Goal: Task Accomplishment & Management: Use online tool/utility

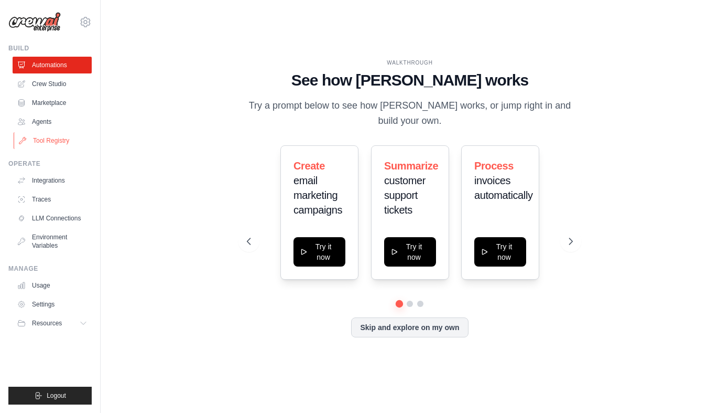
click at [69, 141] on link "Tool Registry" at bounding box center [53, 140] width 79 height 17
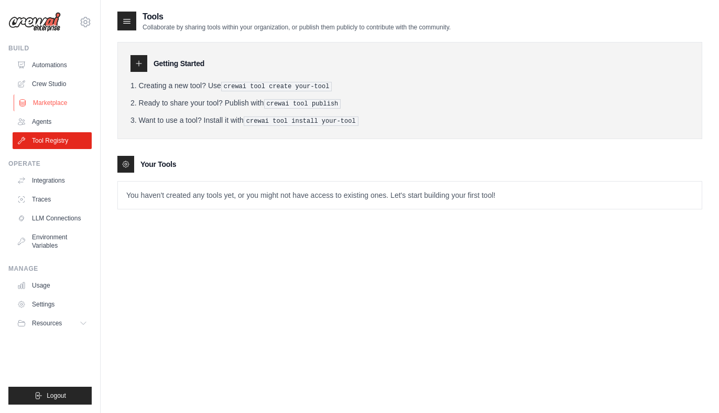
click at [68, 111] on link "Marketplace" at bounding box center [53, 102] width 79 height 17
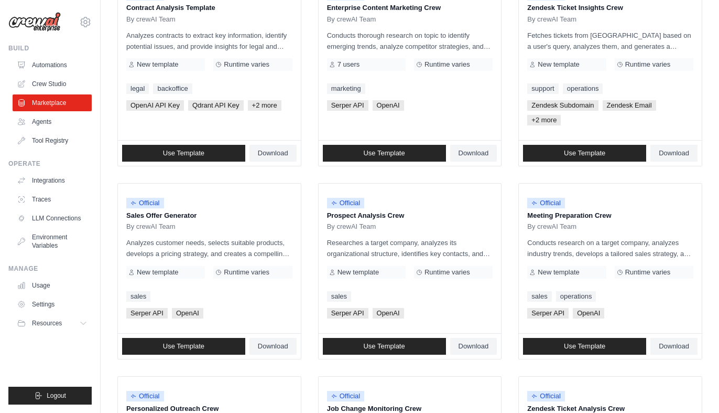
scroll to position [302, 0]
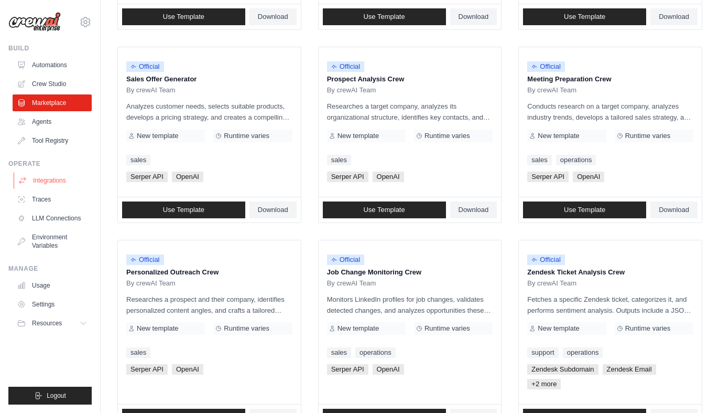
click at [59, 177] on link "Integrations" at bounding box center [53, 180] width 79 height 17
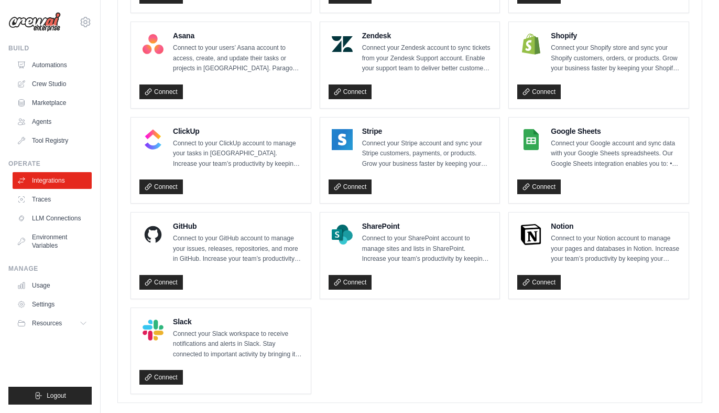
scroll to position [703, 0]
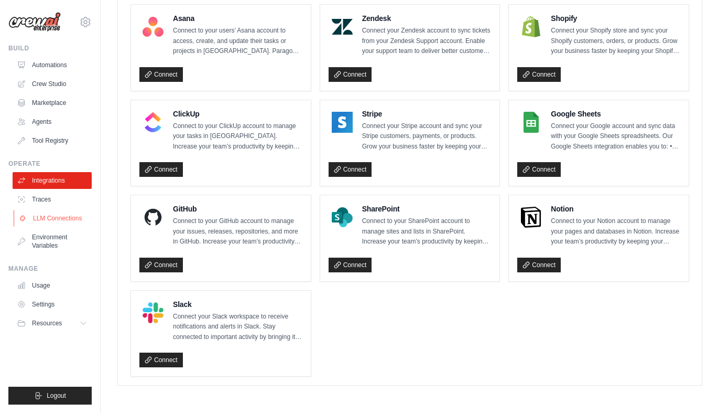
click at [76, 218] on link "LLM Connections" at bounding box center [53, 218] width 79 height 17
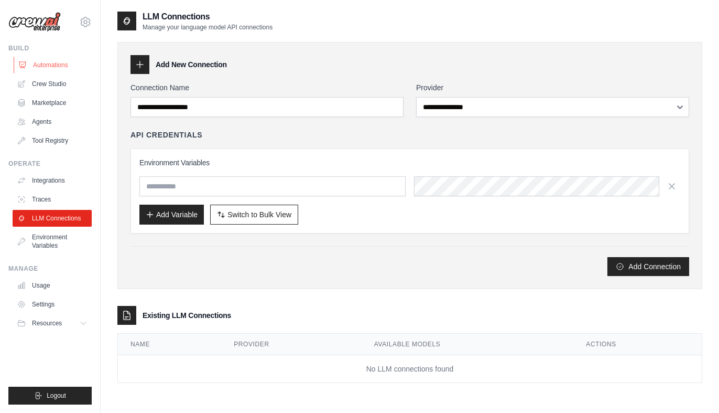
click at [51, 64] on link "Automations" at bounding box center [53, 65] width 79 height 17
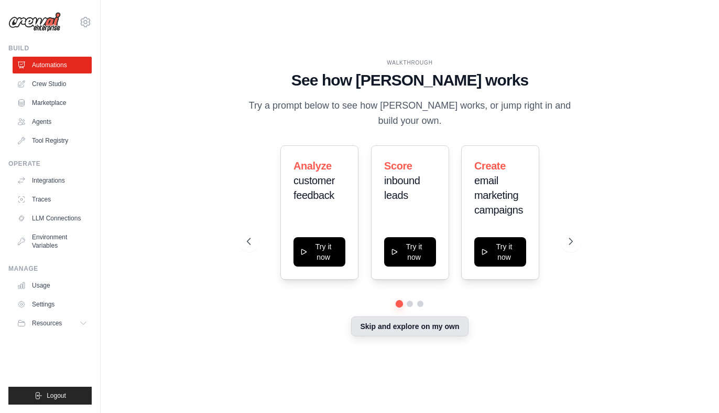
click at [393, 329] on button "Skip and explore on my own" at bounding box center [409, 326] width 117 height 20
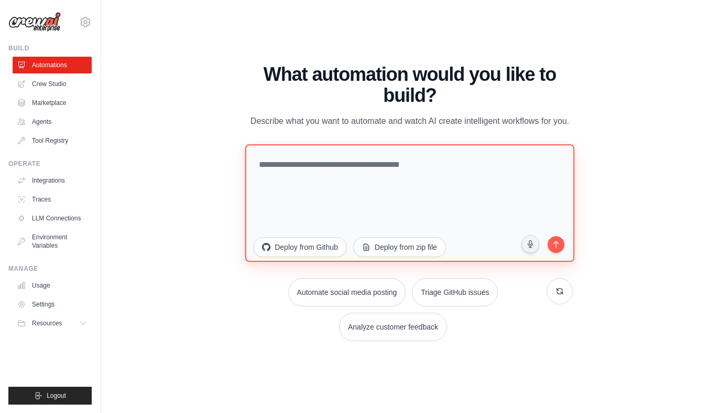
click at [308, 166] on textarea at bounding box center [409, 202] width 329 height 117
type textarea "**********"
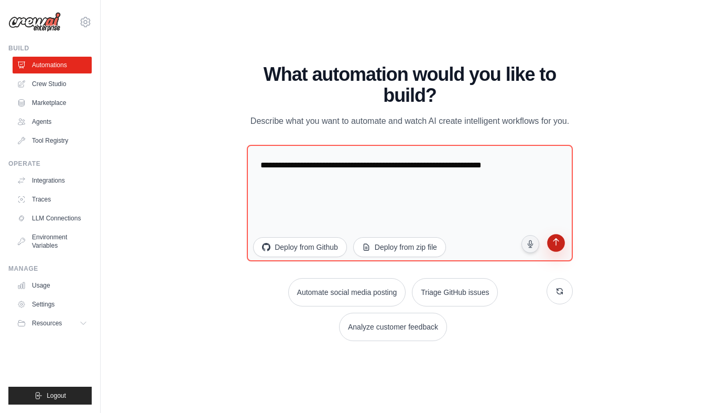
click at [557, 245] on icon "submit" at bounding box center [556, 243] width 10 height 10
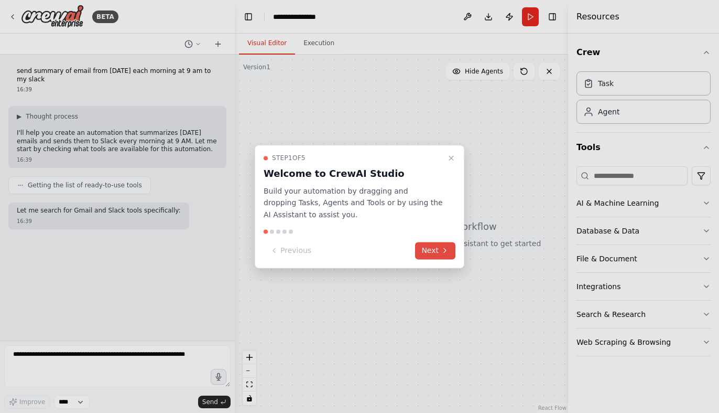
click at [443, 247] on icon at bounding box center [445, 250] width 8 height 8
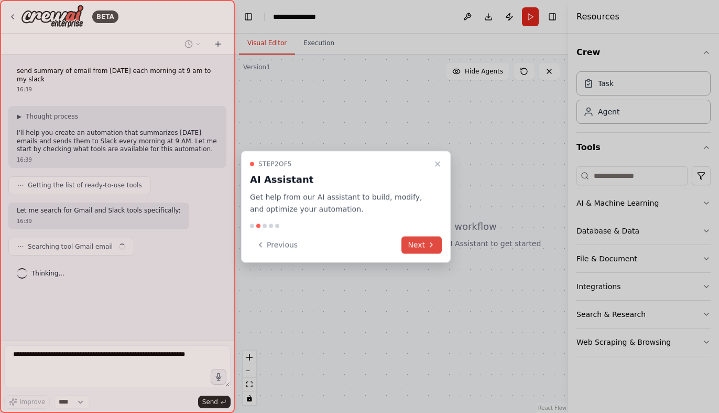
click at [426, 244] on button "Next" at bounding box center [422, 244] width 40 height 17
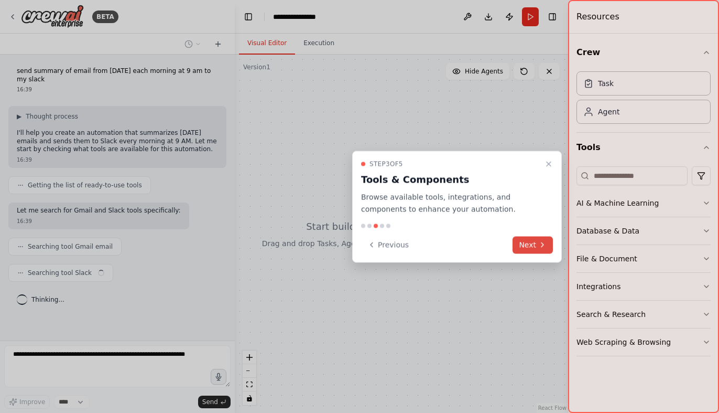
click at [529, 248] on button "Next" at bounding box center [533, 244] width 40 height 17
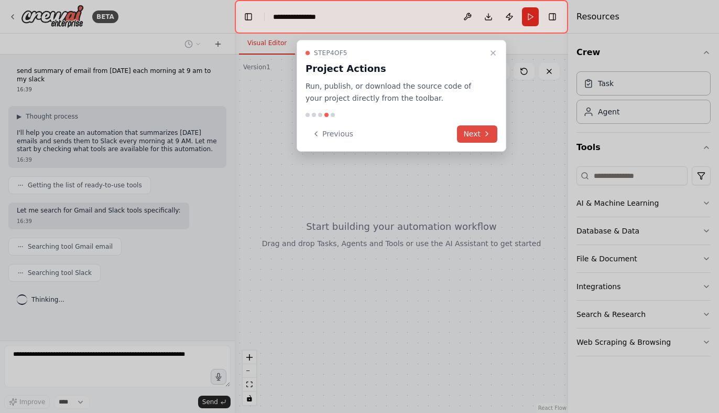
click at [481, 135] on button "Next" at bounding box center [477, 133] width 40 height 17
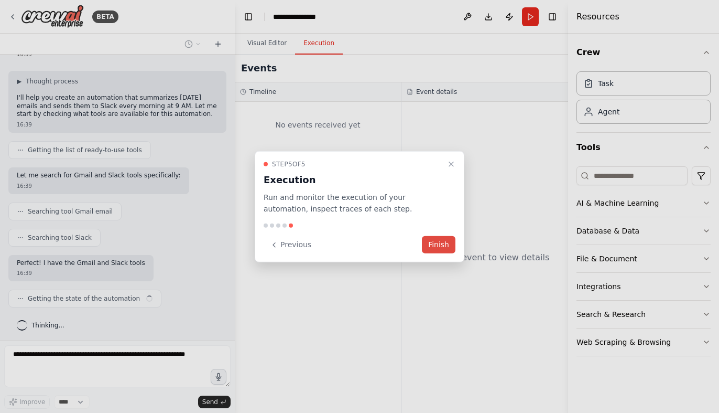
scroll to position [44, 0]
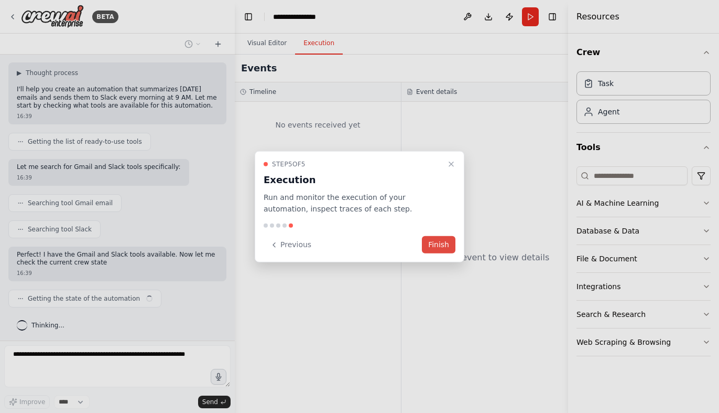
click at [441, 244] on button "Finish" at bounding box center [439, 244] width 34 height 17
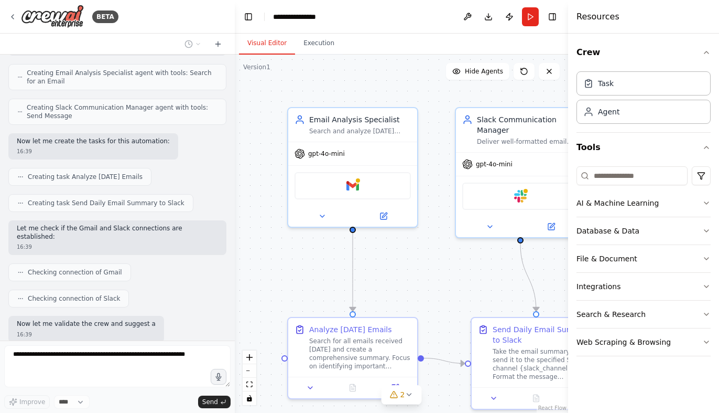
scroll to position [400, 0]
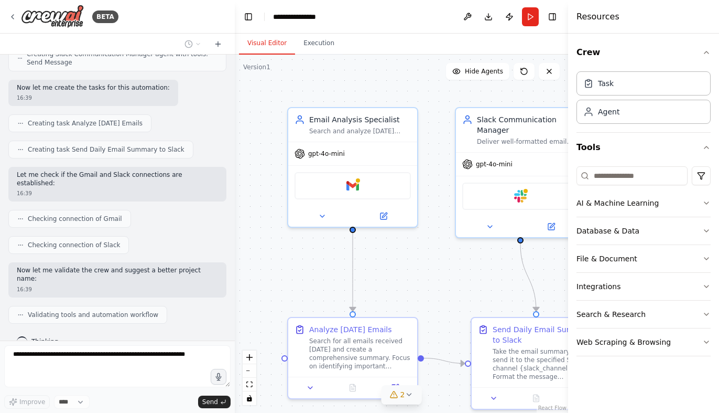
click at [405, 396] on icon at bounding box center [409, 394] width 8 height 8
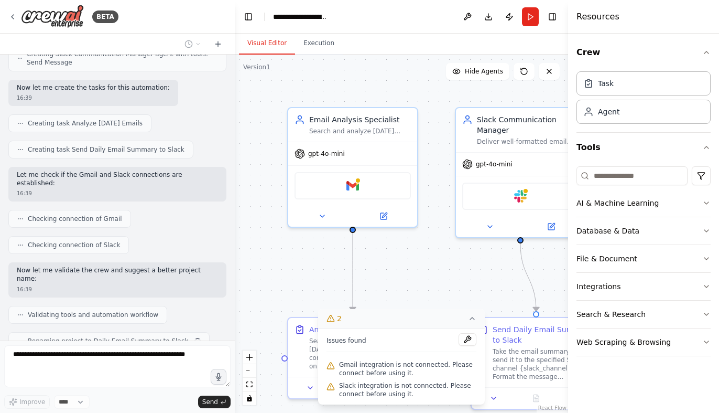
scroll to position [426, 0]
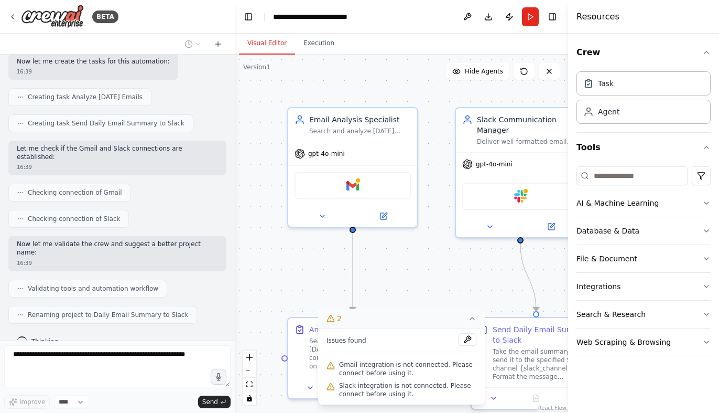
click at [468, 320] on button "2" at bounding box center [401, 318] width 167 height 19
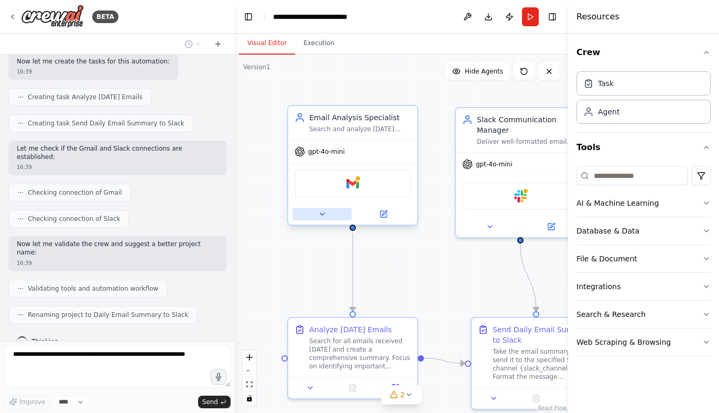
click at [325, 214] on icon at bounding box center [322, 214] width 8 height 8
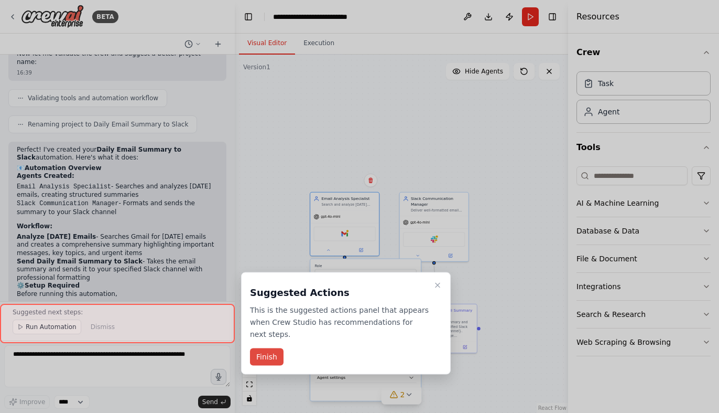
click at [269, 357] on button "Finish" at bounding box center [267, 356] width 34 height 17
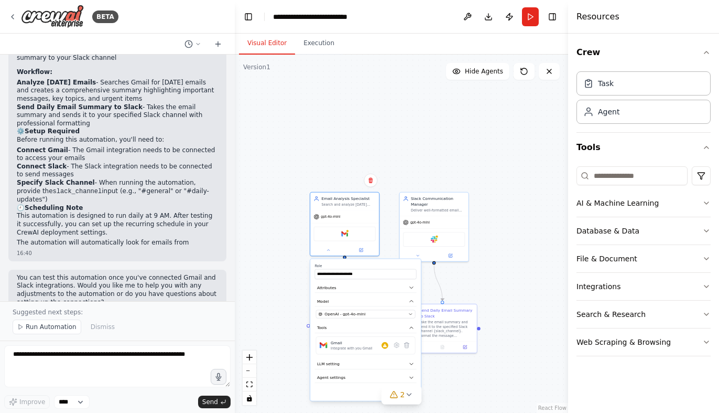
scroll to position [778, 0]
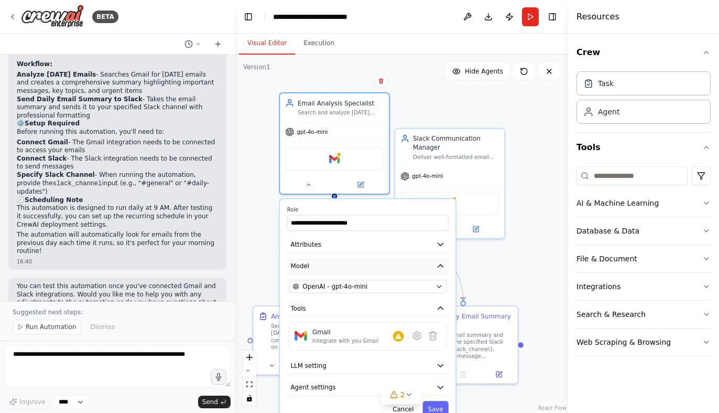
drag, startPoint x: 407, startPoint y: 300, endPoint x: 435, endPoint y: 261, distance: 48.3
click at [435, 261] on button "Model" at bounding box center [367, 266] width 161 height 16
click at [439, 244] on icon "button" at bounding box center [440, 244] width 9 height 9
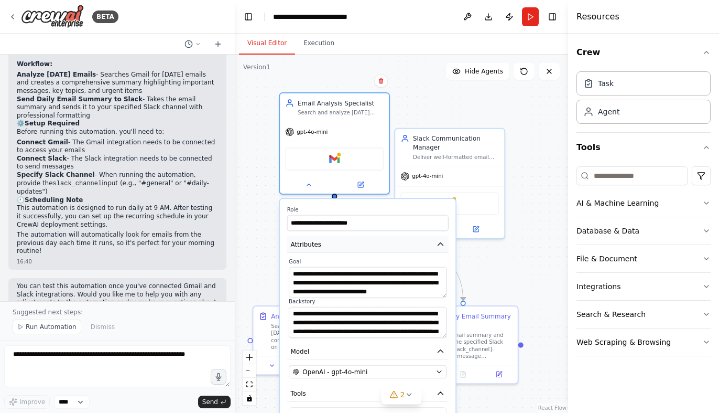
click at [439, 244] on icon "button" at bounding box center [440, 244] width 9 height 9
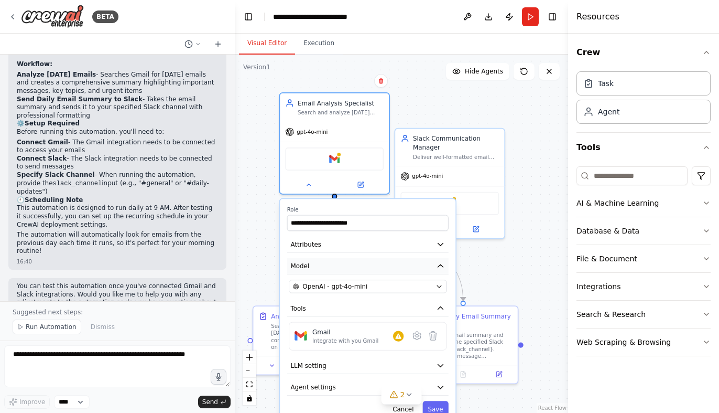
click at [441, 266] on icon "button" at bounding box center [440, 265] width 5 height 3
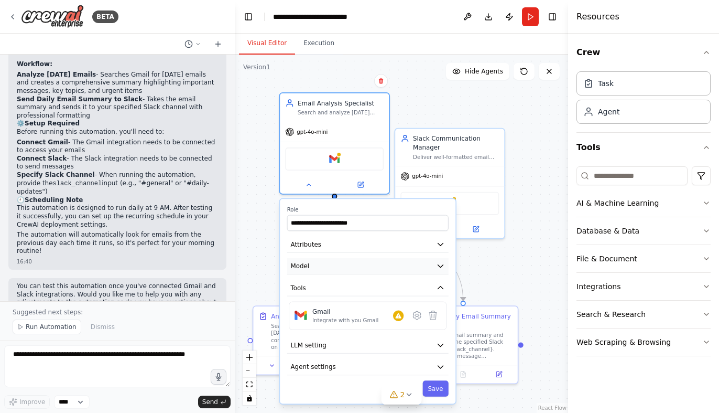
click at [441, 269] on icon "button" at bounding box center [440, 266] width 9 height 9
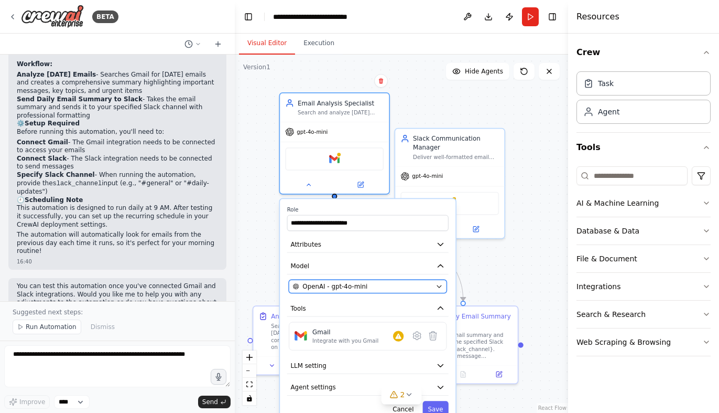
click at [438, 288] on icon "button" at bounding box center [439, 286] width 7 height 7
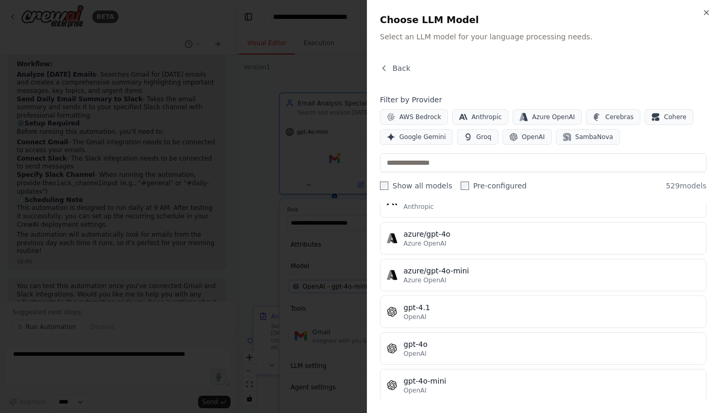
scroll to position [0, 0]
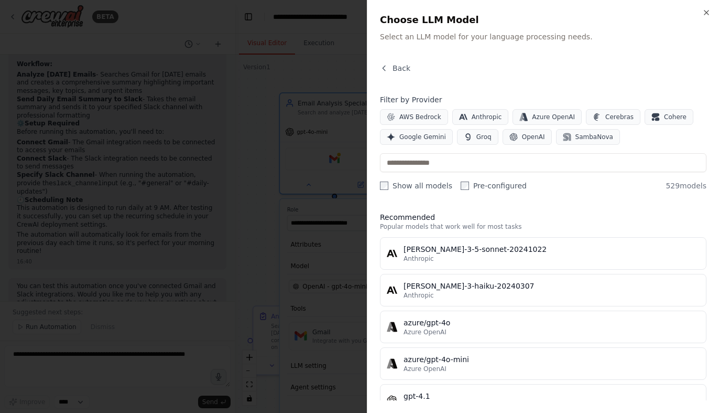
click at [332, 256] on div at bounding box center [359, 206] width 719 height 413
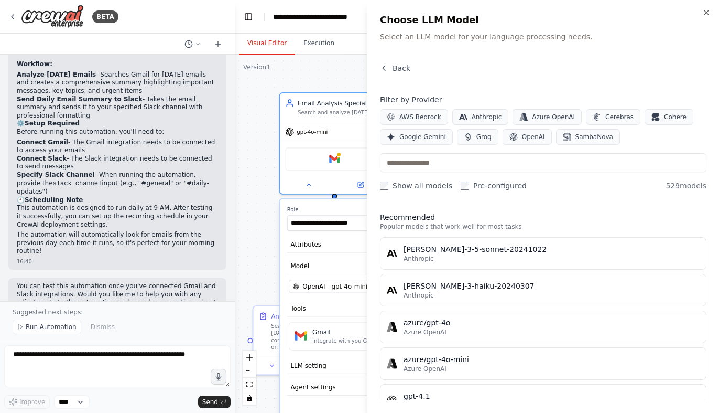
scroll to position [778, 0]
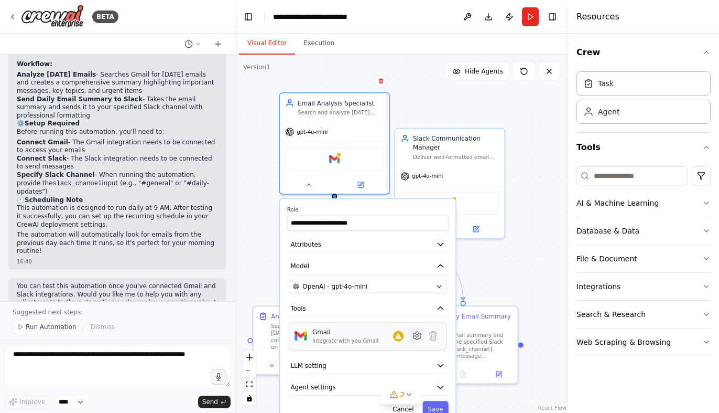
click at [418, 337] on icon at bounding box center [417, 335] width 8 height 8
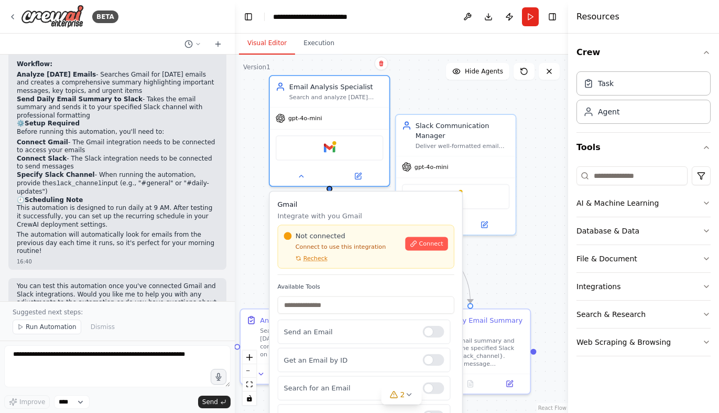
click at [378, 203] on h3 "Gmail" at bounding box center [366, 204] width 177 height 10
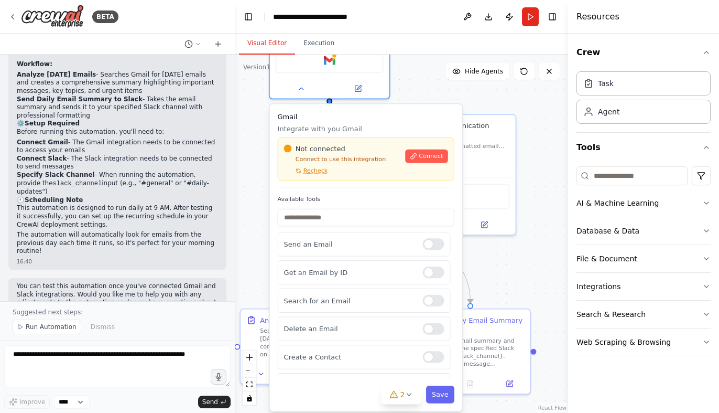
drag, startPoint x: 378, startPoint y: 203, endPoint x: 373, endPoint y: 111, distance: 92.4
click at [373, 111] on div "Gmail Integrate with you Gmail Not connected Connect to use this integration Re…" at bounding box center [366, 257] width 192 height 307
click at [302, 91] on icon at bounding box center [301, 87] width 8 height 8
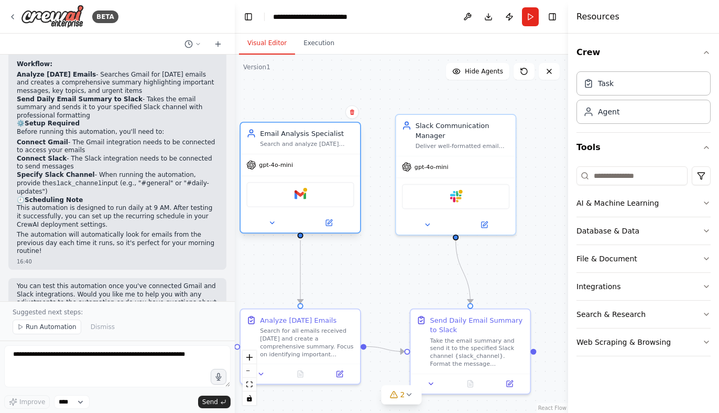
drag, startPoint x: 337, startPoint y: 78, endPoint x: 312, endPoint y: 215, distance: 139.1
click at [312, 215] on div at bounding box center [301, 222] width 120 height 19
click at [313, 350] on div "Search for all emails received [DATE] and create a comprehensive summary. Focus…" at bounding box center [307, 339] width 94 height 31
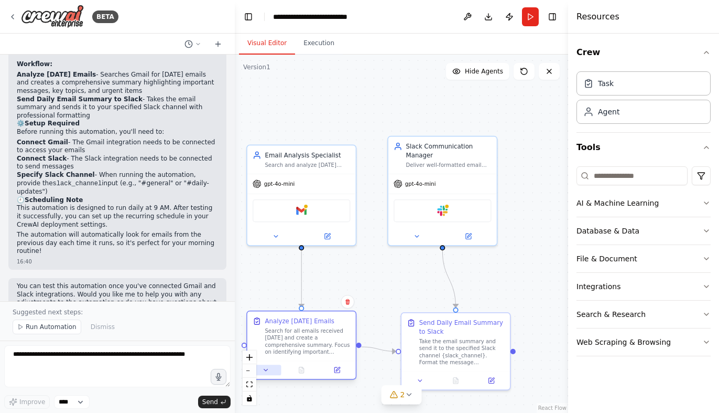
click at [272, 369] on button at bounding box center [266, 369] width 30 height 10
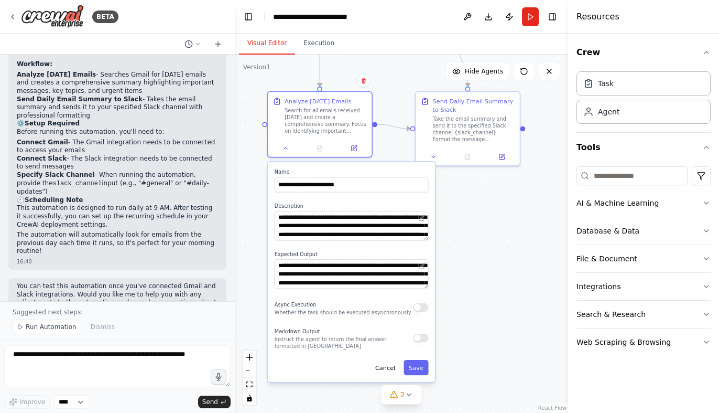
drag, startPoint x: 319, startPoint y: 287, endPoint x: 337, endPoint y: 65, distance: 222.4
click at [337, 65] on div ".deletable-edge-delete-btn { width: 20px; height: 20px; border: 0px solid #ffff…" at bounding box center [401, 234] width 333 height 358
click at [421, 340] on button "button" at bounding box center [420, 337] width 15 height 8
click at [414, 376] on div "**********" at bounding box center [351, 271] width 167 height 220
click at [416, 371] on button "Save" at bounding box center [416, 367] width 25 height 15
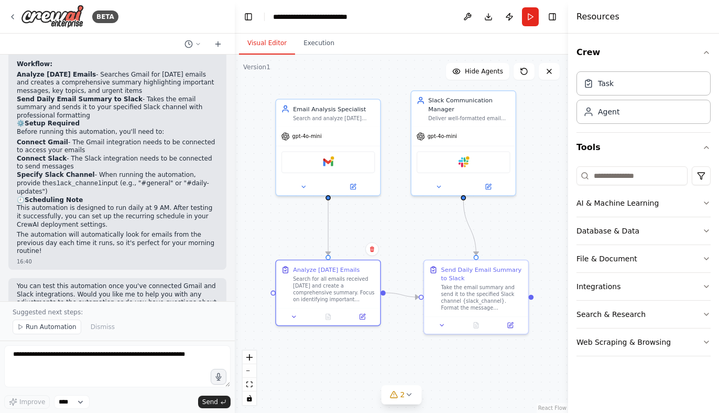
drag, startPoint x: 424, startPoint y: 202, endPoint x: 432, endPoint y: 370, distance: 168.5
click at [432, 370] on div ".deletable-edge-delete-btn { width: 20px; height: 20px; border: 0px solid #ffff…" at bounding box center [401, 234] width 333 height 358
click at [632, 85] on div "Task" at bounding box center [644, 83] width 134 height 24
click at [620, 113] on div "Agent" at bounding box center [644, 111] width 134 height 24
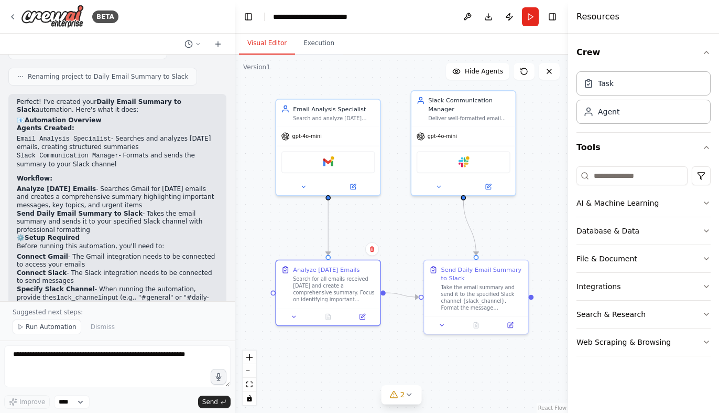
scroll to position [664, 0]
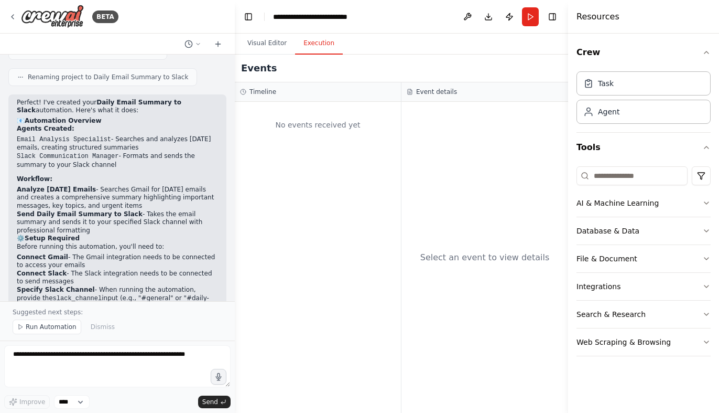
click at [324, 49] on button "Execution" at bounding box center [319, 43] width 48 height 22
click at [272, 42] on button "Visual Editor" at bounding box center [267, 43] width 56 height 22
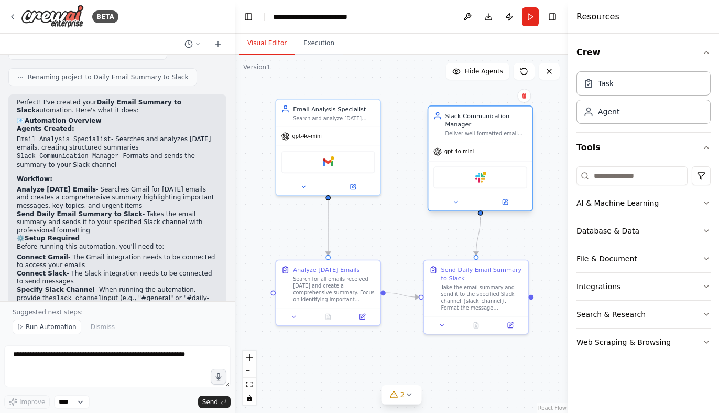
drag, startPoint x: 467, startPoint y: 101, endPoint x: 482, endPoint y: 119, distance: 23.4
click at [482, 119] on div "Slack Communication Manager" at bounding box center [487, 119] width 82 height 17
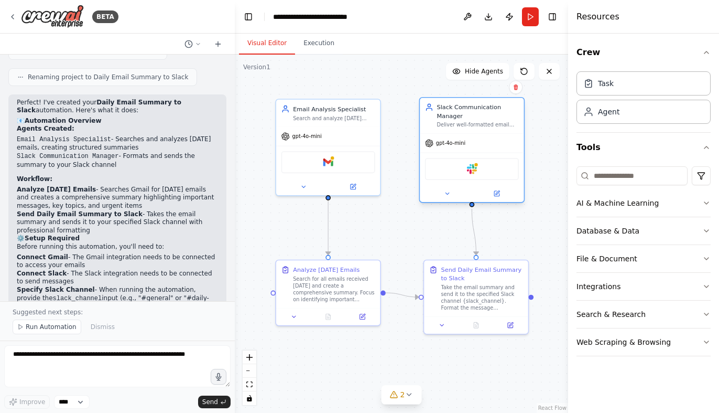
drag, startPoint x: 482, startPoint y: 119, endPoint x: 475, endPoint y: 111, distance: 10.4
click at [475, 111] on div "Slack Communication Manager" at bounding box center [478, 111] width 82 height 17
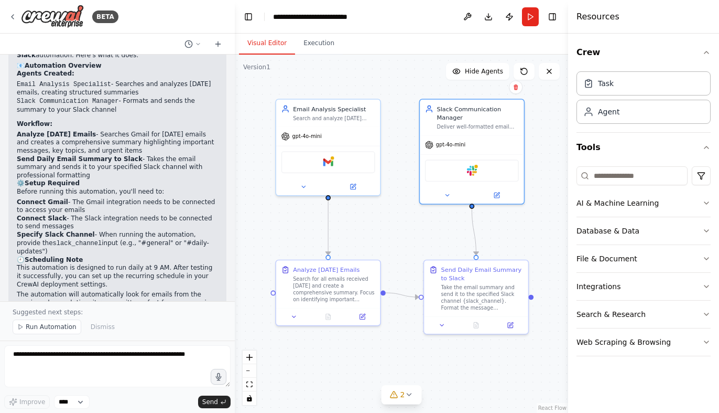
scroll to position [719, 0]
click at [530, 20] on button "Run" at bounding box center [530, 16] width 17 height 19
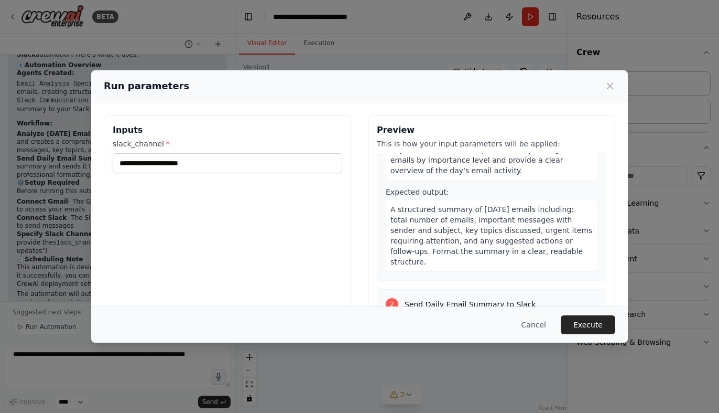
scroll to position [180, 0]
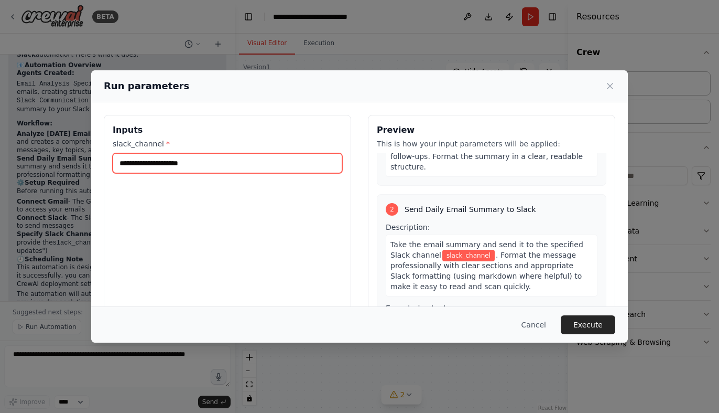
click at [212, 170] on input "slack_channel *" at bounding box center [228, 163] width 230 height 20
click at [273, 226] on div "Inputs slack_channel *" at bounding box center [227, 239] width 247 height 248
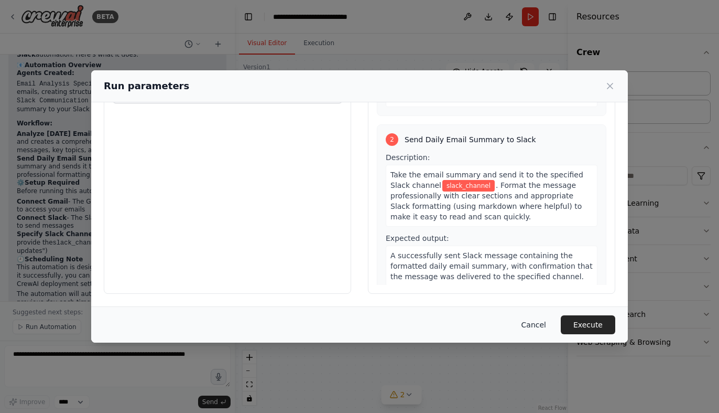
click at [543, 324] on button "Cancel" at bounding box center [533, 324] width 41 height 19
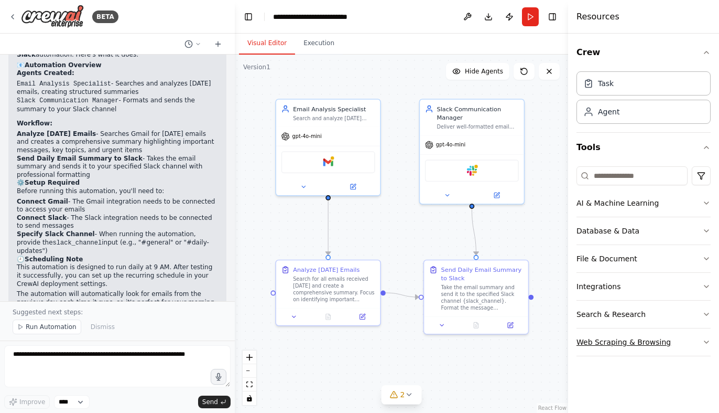
click at [630, 343] on button "Web Scraping & Browsing" at bounding box center [644, 341] width 134 height 27
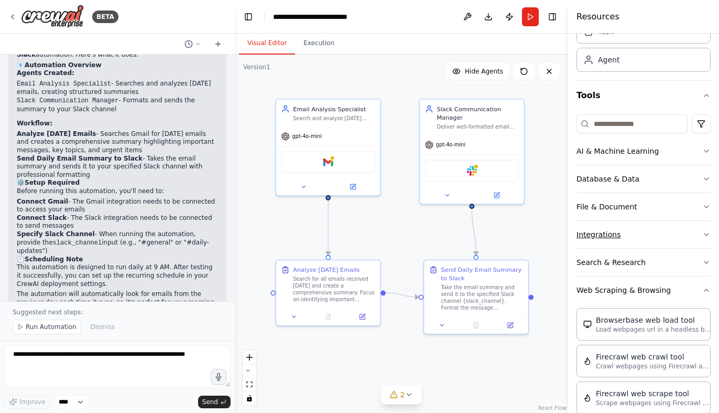
scroll to position [47, 0]
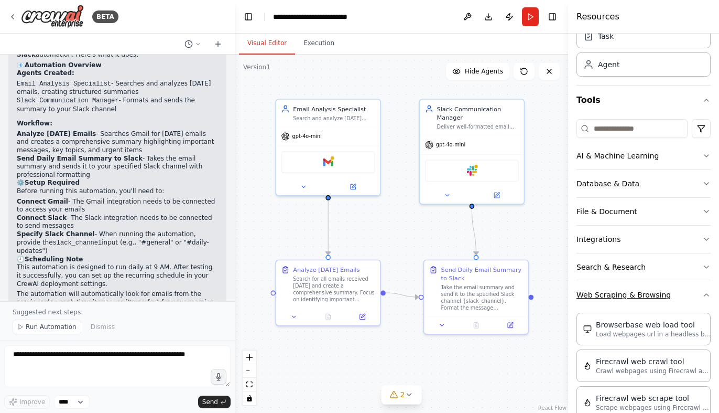
click at [623, 295] on button "Web Scraping & Browsing" at bounding box center [644, 294] width 134 height 27
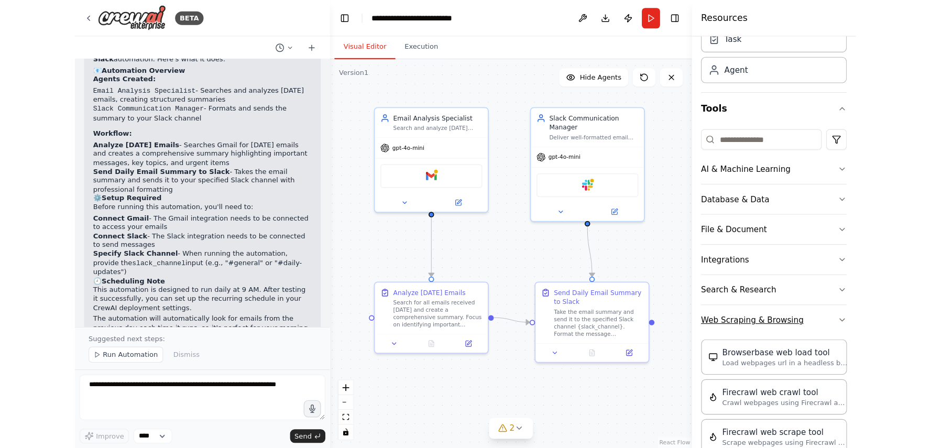
scroll to position [0, 0]
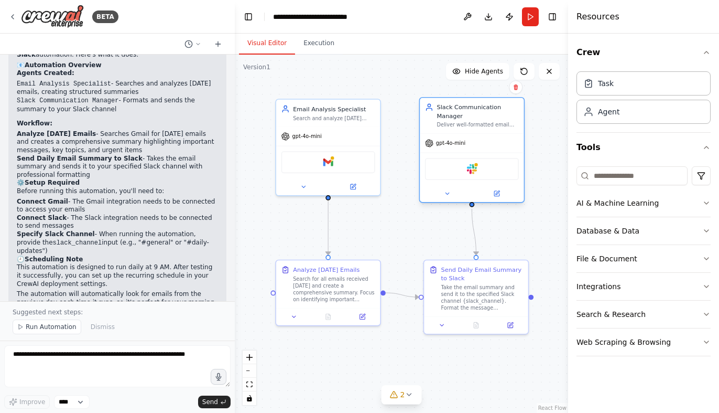
click at [502, 120] on div "Slack Communication Manager" at bounding box center [478, 111] width 82 height 17
click at [497, 75] on span "Hide Agents" at bounding box center [484, 71] width 38 height 8
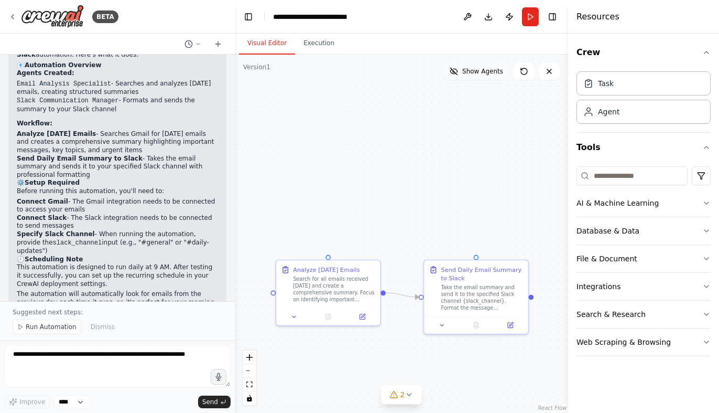
click at [497, 75] on span "Show Agents" at bounding box center [482, 71] width 41 height 8
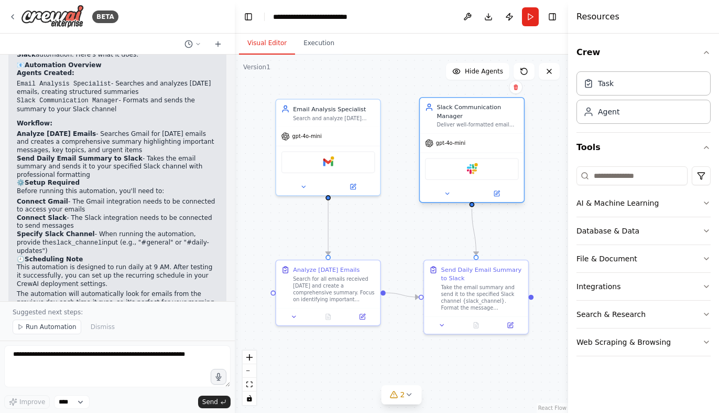
click at [478, 168] on div "Slack" at bounding box center [472, 169] width 94 height 22
click at [444, 197] on icon at bounding box center [447, 193] width 7 height 7
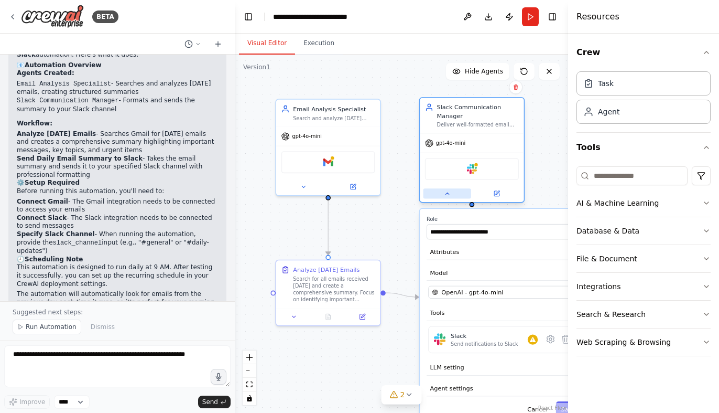
click at [444, 197] on icon at bounding box center [447, 193] width 7 height 7
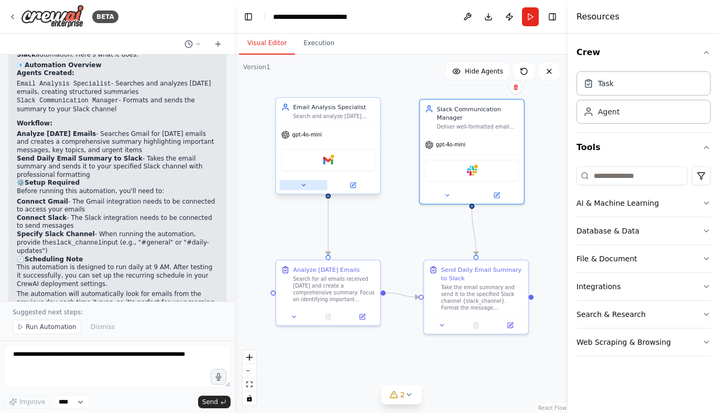
click at [305, 185] on icon at bounding box center [303, 185] width 3 height 2
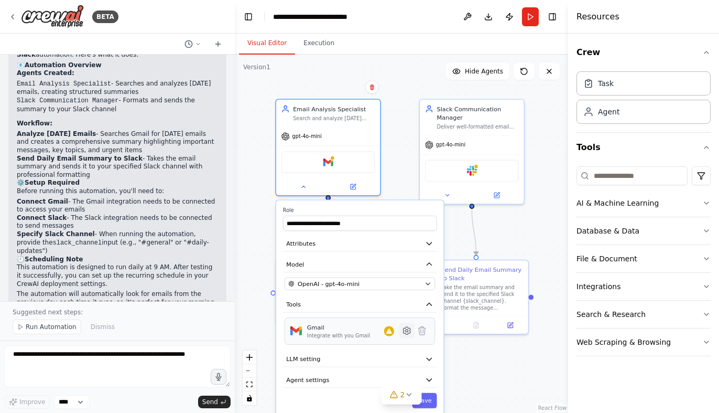
click at [408, 333] on icon at bounding box center [406, 331] width 7 height 8
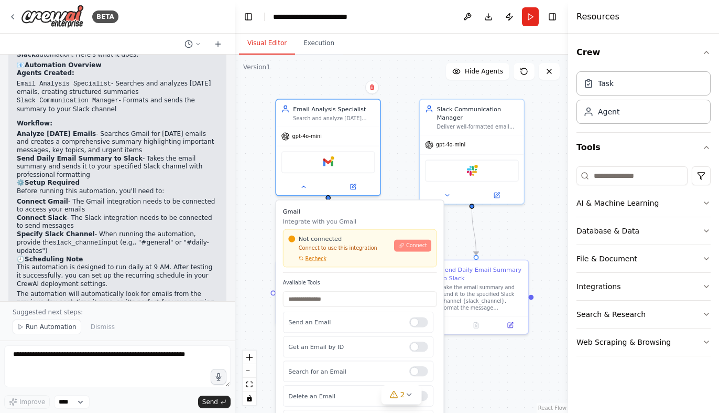
click at [414, 247] on span "Connect" at bounding box center [416, 245] width 21 height 7
click at [198, 40] on button at bounding box center [192, 44] width 25 height 13
click at [177, 64] on span "send summary of email from [DATE] each morning at 9 am to my slack" at bounding box center [153, 65] width 78 height 8
click at [248, 15] on button "Toggle Left Sidebar" at bounding box center [248, 16] width 15 height 15
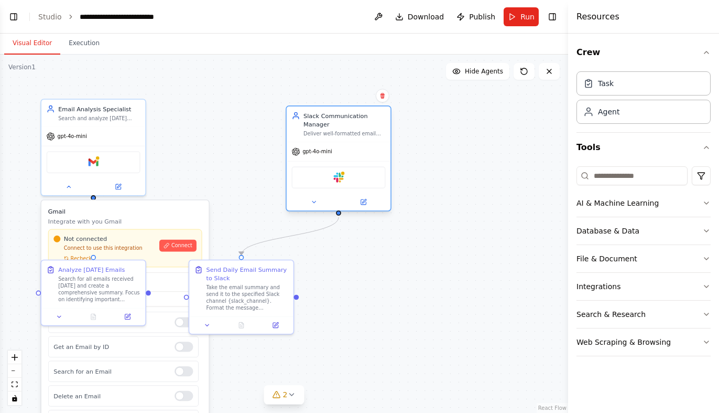
drag, startPoint x: 270, startPoint y: 120, endPoint x: 380, endPoint y: 131, distance: 110.1
click at [380, 131] on div "Slack Communication Manager Deliver well-formatted email summaries to the appro…" at bounding box center [345, 123] width 82 height 25
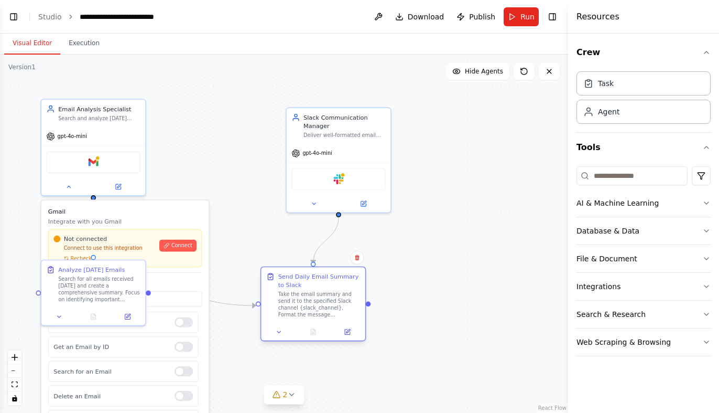
drag, startPoint x: 272, startPoint y: 272, endPoint x: 348, endPoint y: 281, distance: 76.1
click at [348, 281] on div "Send Daily Email Summary to Slack" at bounding box center [319, 280] width 82 height 17
click at [76, 180] on button at bounding box center [69, 185] width 48 height 10
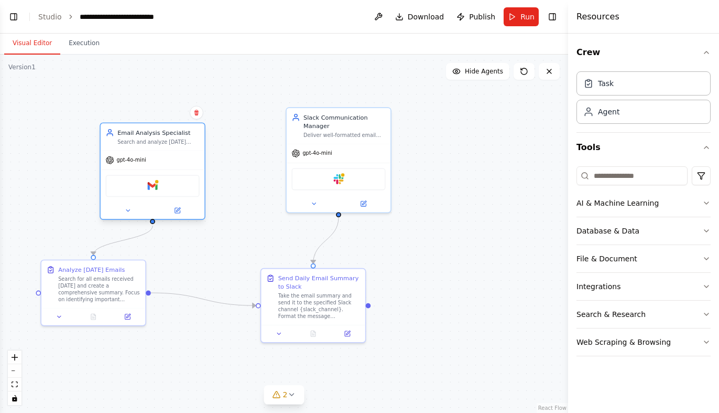
drag, startPoint x: 85, startPoint y: 115, endPoint x: 148, endPoint y: 136, distance: 67.0
click at [148, 136] on div "Email Analysis Specialist Search and analyze [DATE] emails to create concise, a…" at bounding box center [158, 136] width 82 height 17
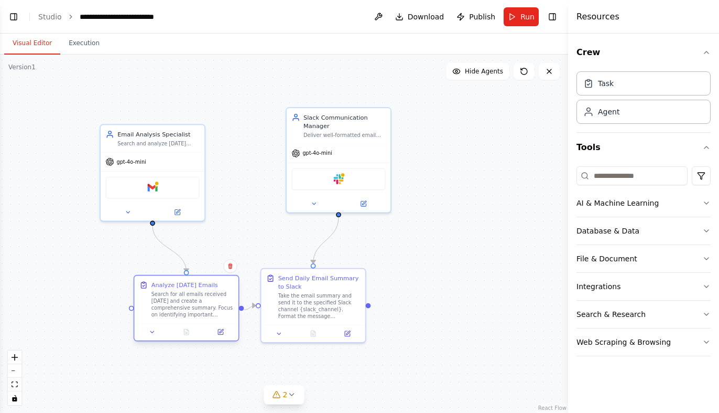
drag, startPoint x: 87, startPoint y: 277, endPoint x: 182, endPoint y: 298, distance: 97.7
click at [182, 298] on div "Search for all emails received [DATE] and create a comprehensive summary. Focus…" at bounding box center [192, 303] width 82 height 27
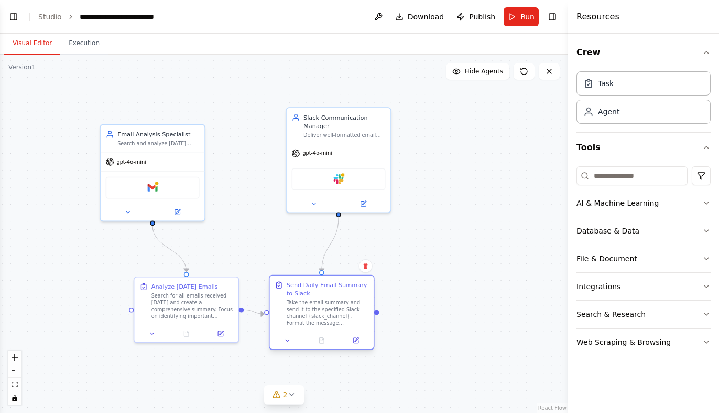
drag, startPoint x: 308, startPoint y: 286, endPoint x: 320, endPoint y: 291, distance: 12.5
click at [320, 291] on div "Send Daily Email Summary to Slack" at bounding box center [328, 288] width 82 height 17
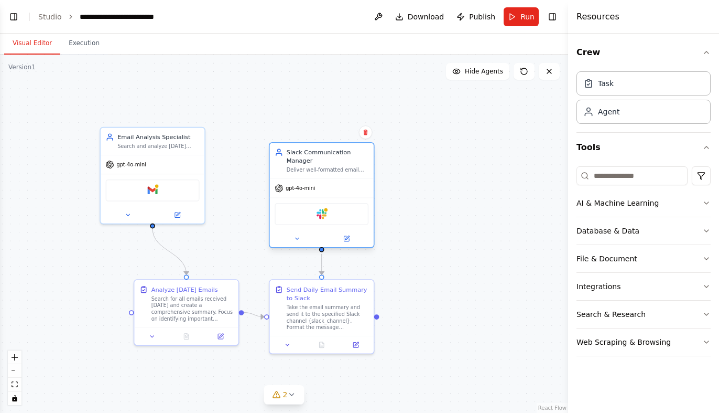
drag, startPoint x: 354, startPoint y: 138, endPoint x: 337, endPoint y: 178, distance: 43.4
click at [337, 178] on div "Slack Communication Manager Deliver well-formatted email summaries to the appro…" at bounding box center [322, 161] width 104 height 36
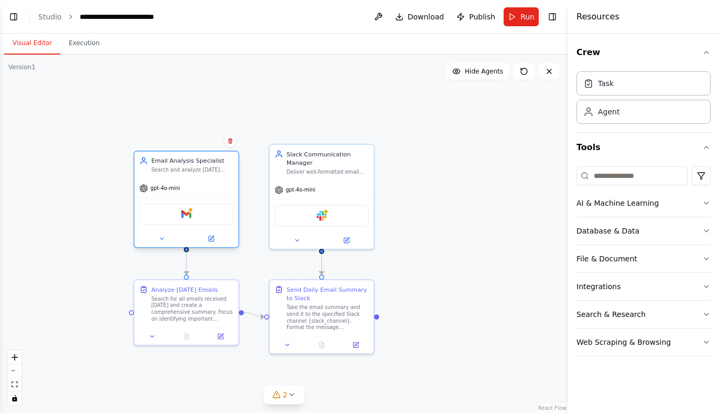
drag, startPoint x: 174, startPoint y: 143, endPoint x: 209, endPoint y: 172, distance: 45.4
click at [209, 172] on div "Search and analyze [DATE] emails to create concise, actionable summaries highli…" at bounding box center [192, 170] width 82 height 7
click at [132, 310] on div at bounding box center [131, 310] width 5 height 5
drag, startPoint x: 132, startPoint y: 310, endPoint x: 57, endPoint y: 304, distance: 75.2
click at [57, 304] on div ".deletable-edge-delete-btn { width: 20px; height: 20px; border: 0px solid #ffff…" at bounding box center [284, 234] width 568 height 358
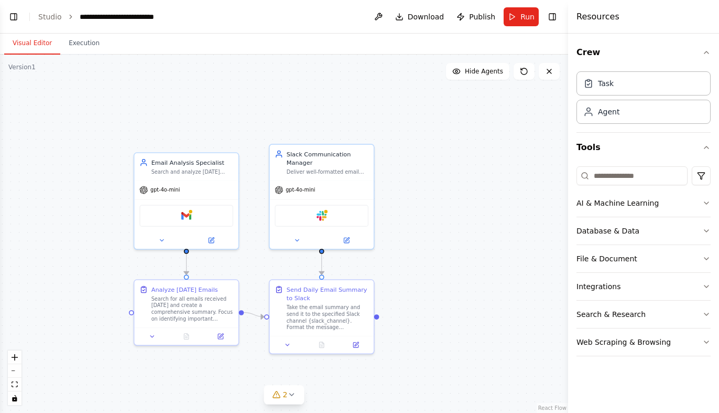
click at [59, 246] on div ".deletable-edge-delete-btn { width: 20px; height: 20px; border: 0px solid #ffff…" at bounding box center [284, 234] width 568 height 358
click at [377, 17] on button at bounding box center [378, 16] width 17 height 19
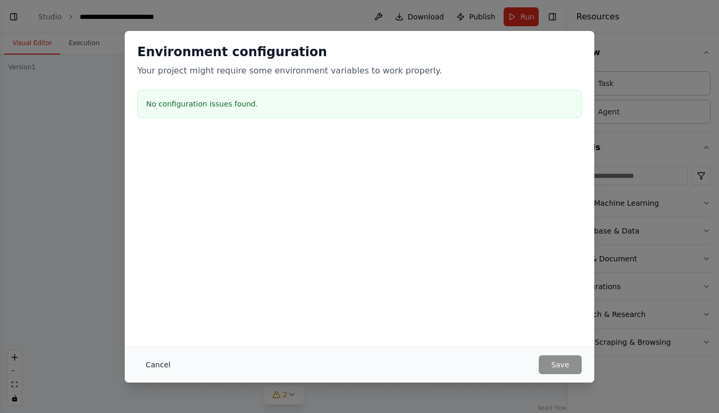
click at [166, 364] on button "Cancel" at bounding box center [157, 364] width 41 height 19
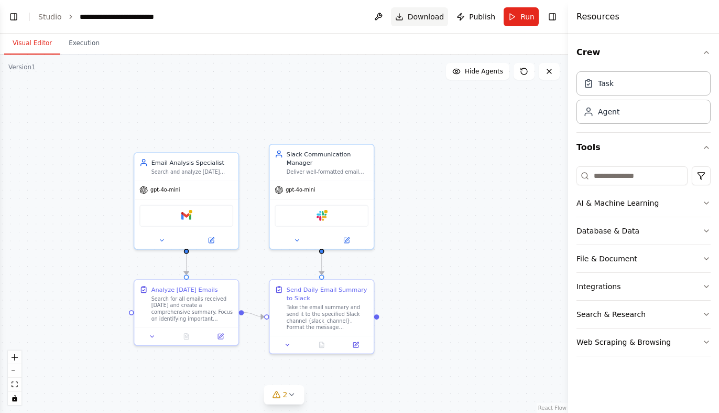
click at [432, 12] on span "Download" at bounding box center [426, 17] width 37 height 10
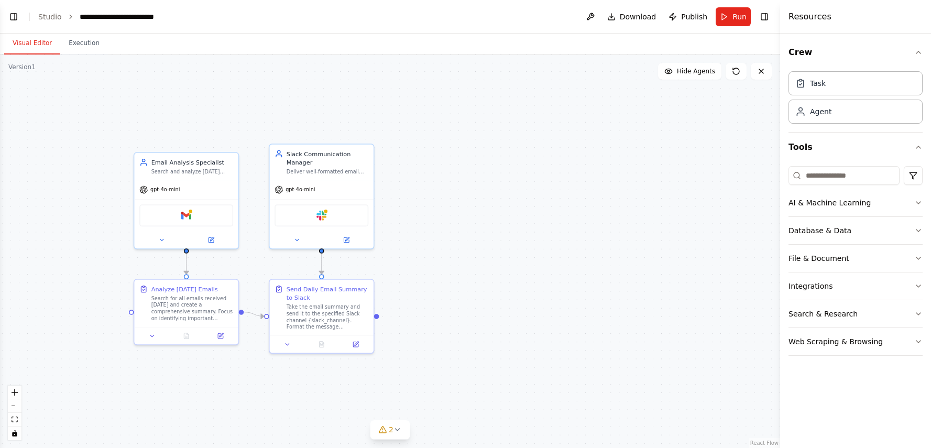
scroll to position [742, 0]
